Goal: Complete application form

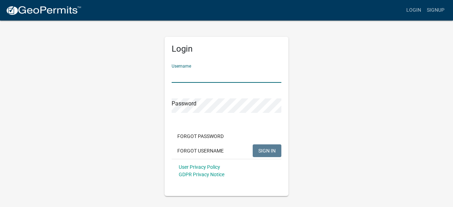
click at [208, 74] on input "Username" at bounding box center [227, 75] width 110 height 15
type input "putyourdukesup2000"
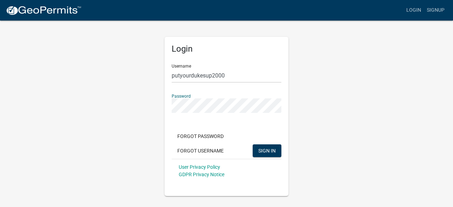
click at [253, 144] on button "SIGN IN" at bounding box center [267, 150] width 29 height 13
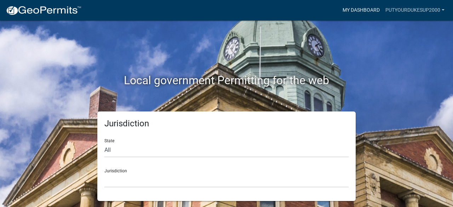
click at [364, 10] on link "My Dashboard" at bounding box center [361, 10] width 43 height 13
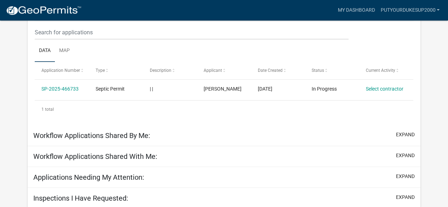
scroll to position [109, 0]
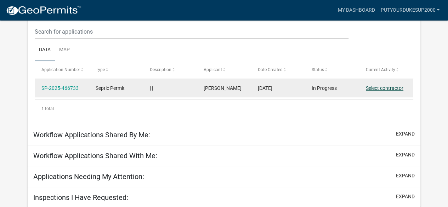
click at [384, 88] on link "Select contractor" at bounding box center [385, 88] width 38 height 6
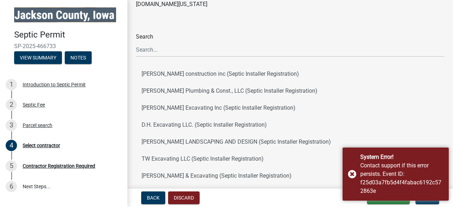
scroll to position [142, 0]
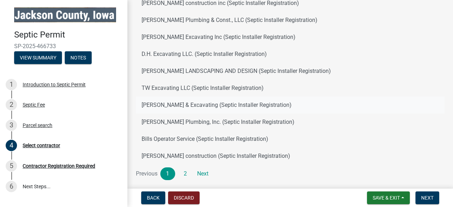
click at [172, 105] on button "[PERSON_NAME] & Excavating (Septic Installer Registration)" at bounding box center [290, 105] width 309 height 17
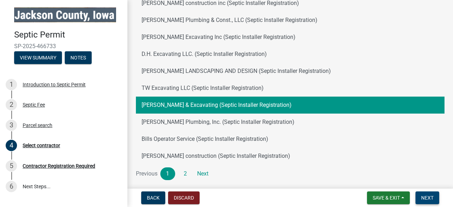
click at [430, 199] on span "Next" at bounding box center [427, 198] width 12 height 6
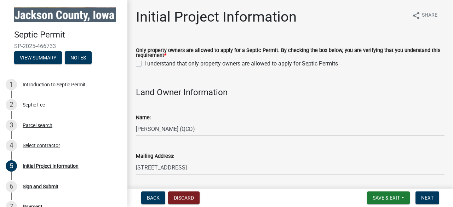
scroll to position [0, 0]
